Goal: Information Seeking & Learning: Learn about a topic

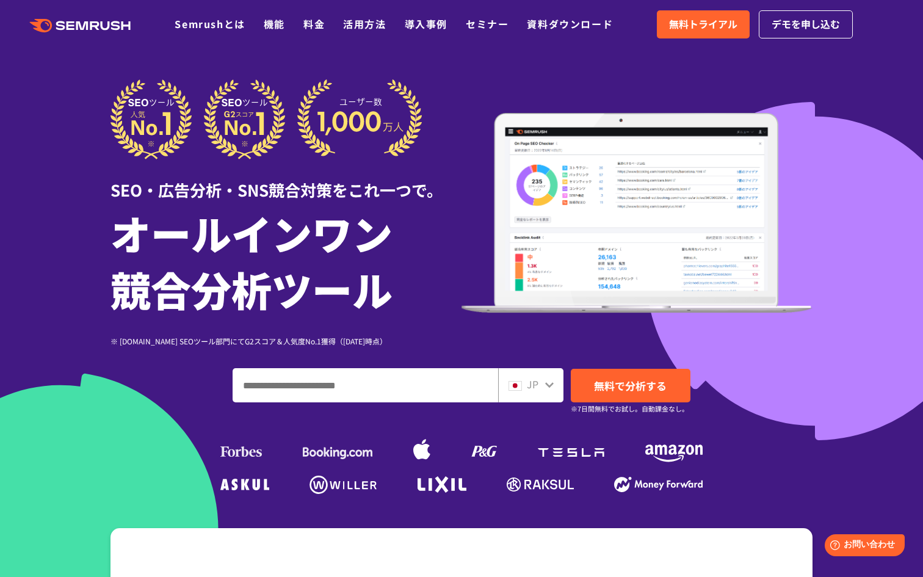
scroll to position [352, 0]
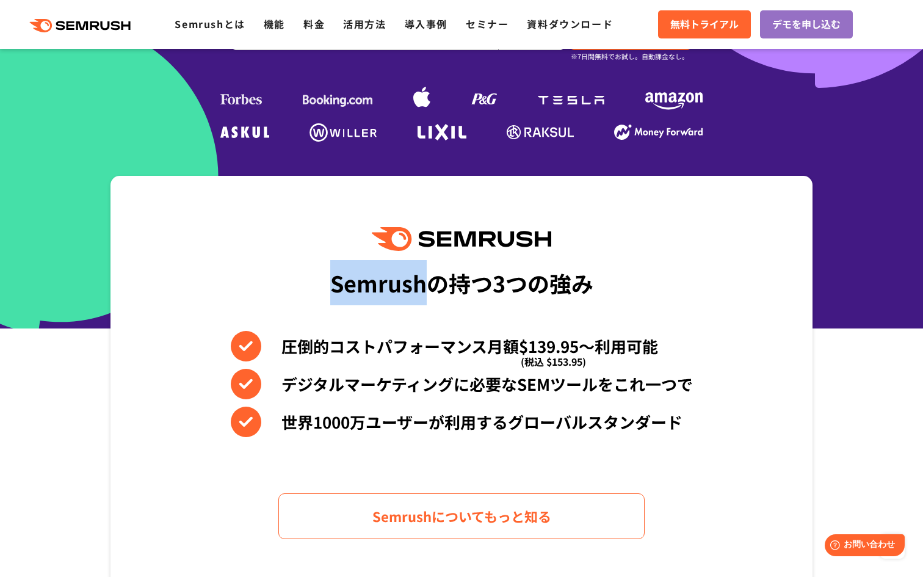
drag, startPoint x: 335, startPoint y: 285, endPoint x: 428, endPoint y: 284, distance: 92.8
click at [428, 285] on div "Semrushの持つ3つの強み" at bounding box center [461, 282] width 263 height 45
copy div "Semrush"
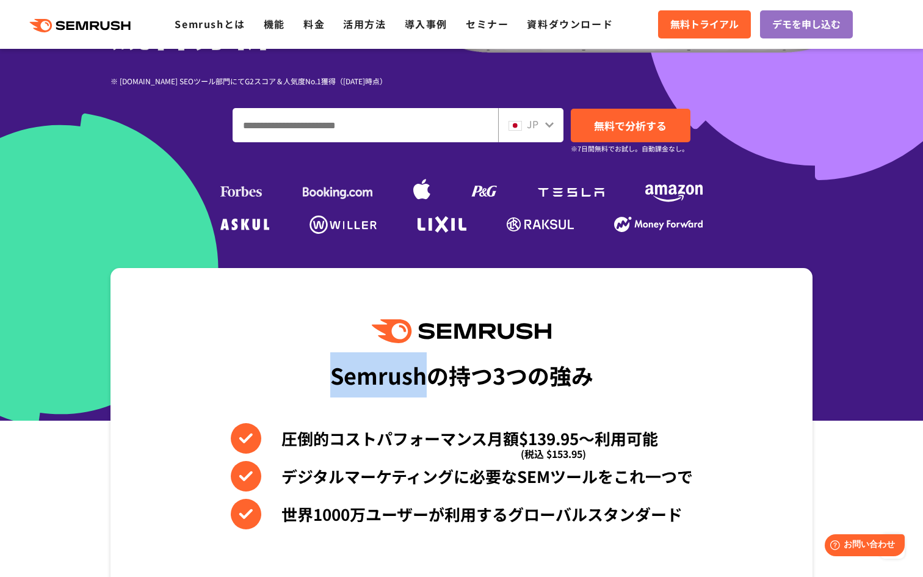
scroll to position [181, 0]
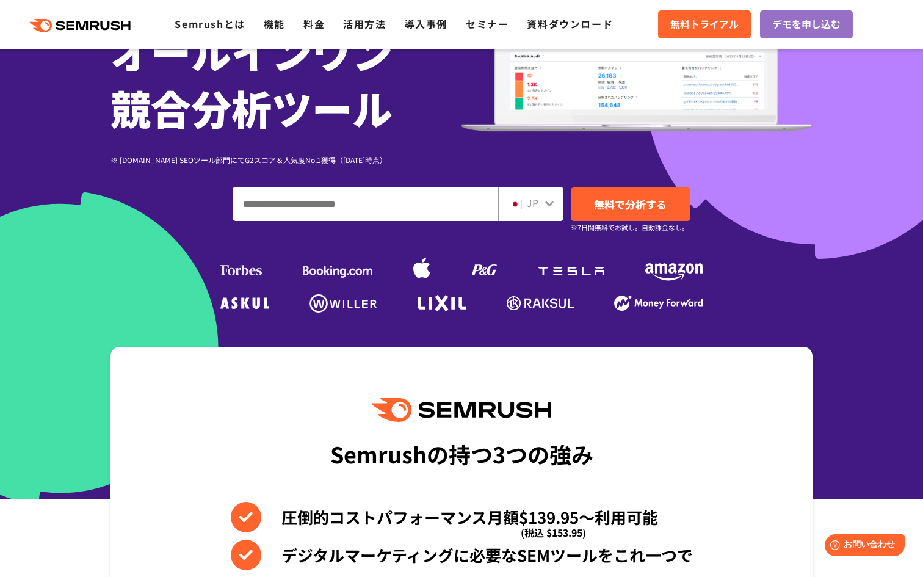
click at [375, 200] on input "ドメイン、キーワードまたはURLを入力してください" at bounding box center [365, 203] width 264 height 33
paste input "**********"
type input "**********"
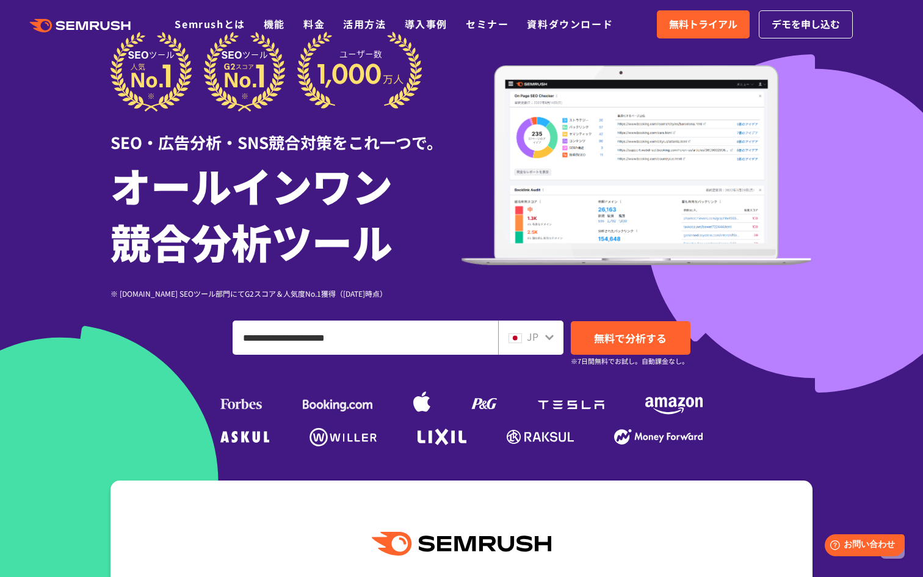
scroll to position [0, 0]
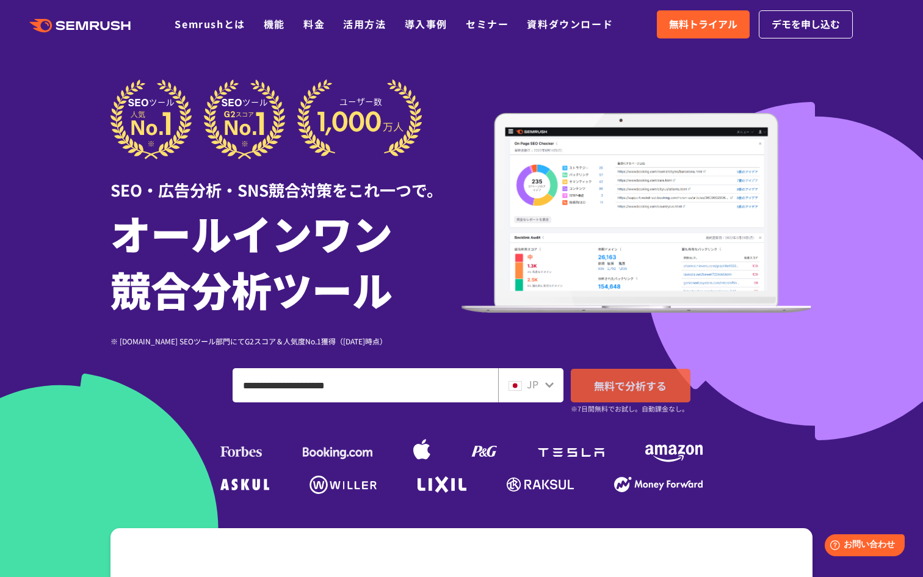
click at [624, 388] on span "無料で分析する" at bounding box center [630, 385] width 73 height 15
click at [110, 28] on icon ".cls {fill: #FF642D;}" at bounding box center [81, 25] width 138 height 13
